Goal: Information Seeking & Learning: Learn about a topic

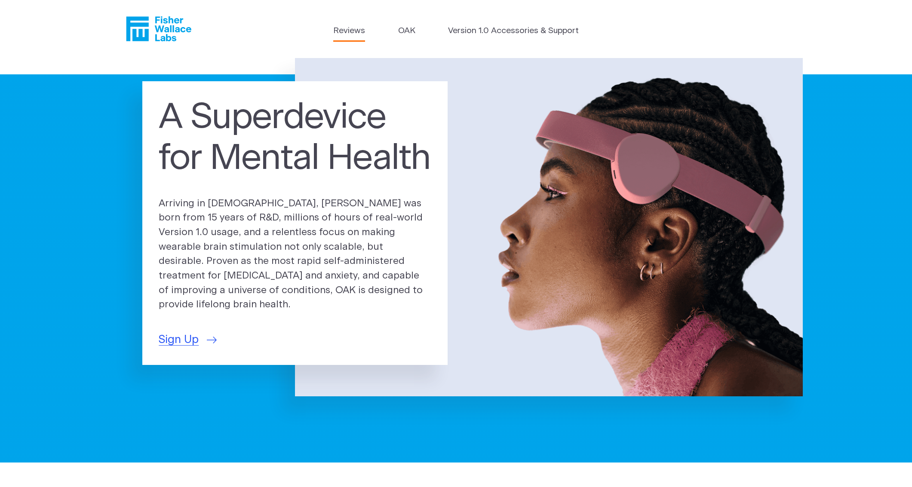
click at [356, 28] on link "Reviews" at bounding box center [349, 31] width 32 height 12
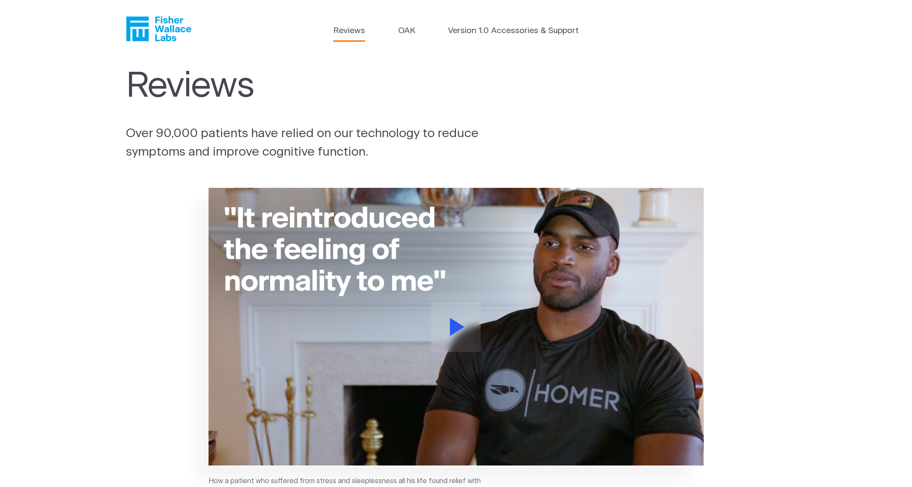
click at [153, 32] on icon "Fisher Wallace" at bounding box center [158, 28] width 65 height 25
